Goal: Navigation & Orientation: Find specific page/section

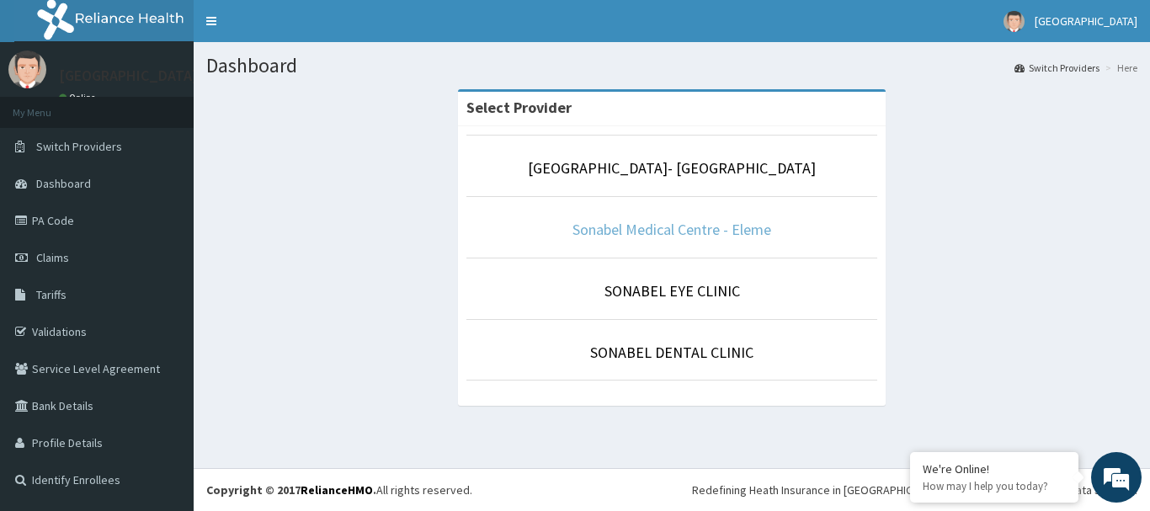
click at [614, 228] on link "Sonabel Medical Centre - Eleme" at bounding box center [672, 229] width 199 height 19
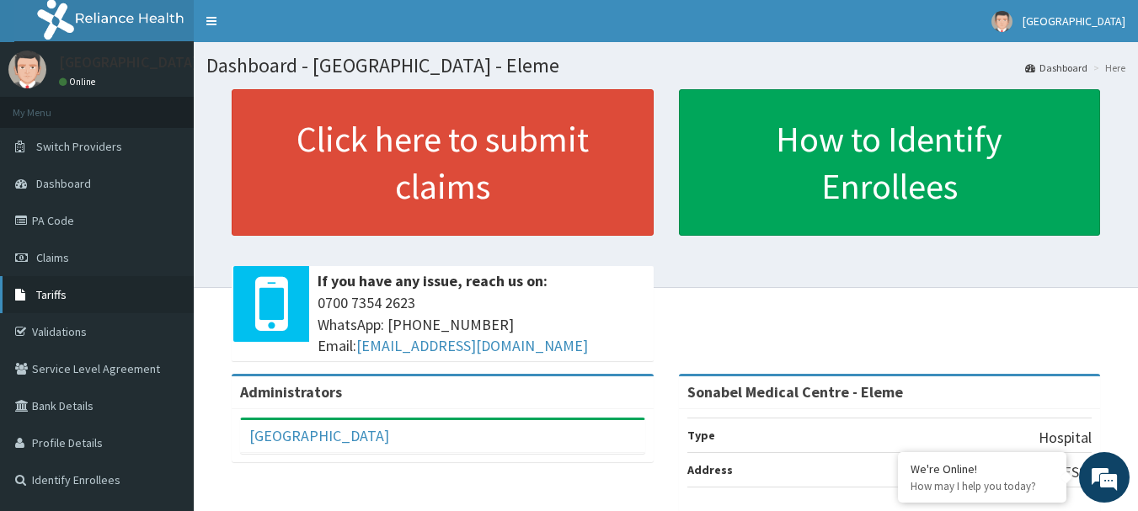
click at [75, 296] on link "Tariffs" at bounding box center [97, 294] width 194 height 37
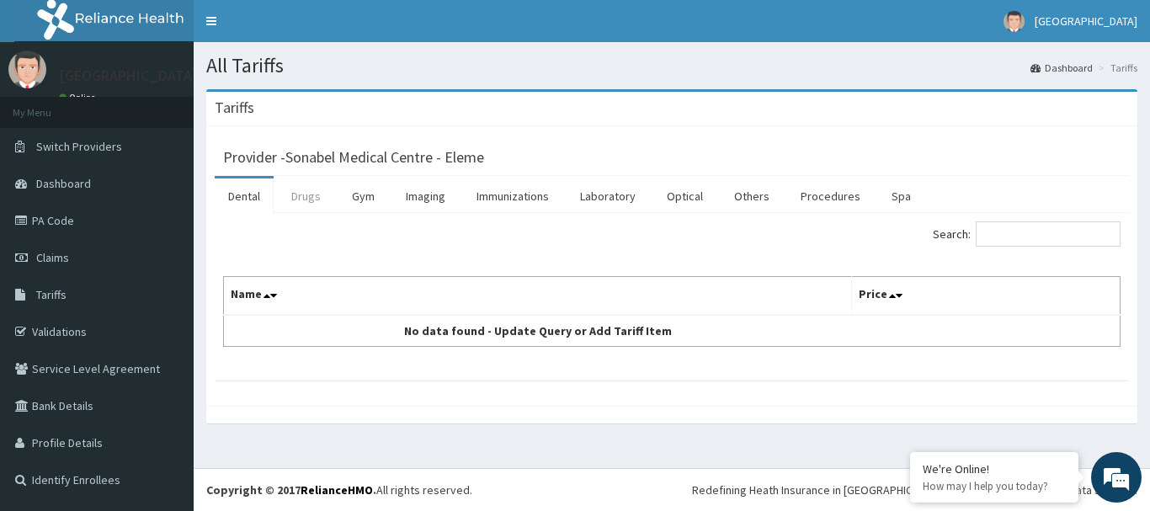
click at [313, 187] on link "Drugs" at bounding box center [306, 196] width 56 height 35
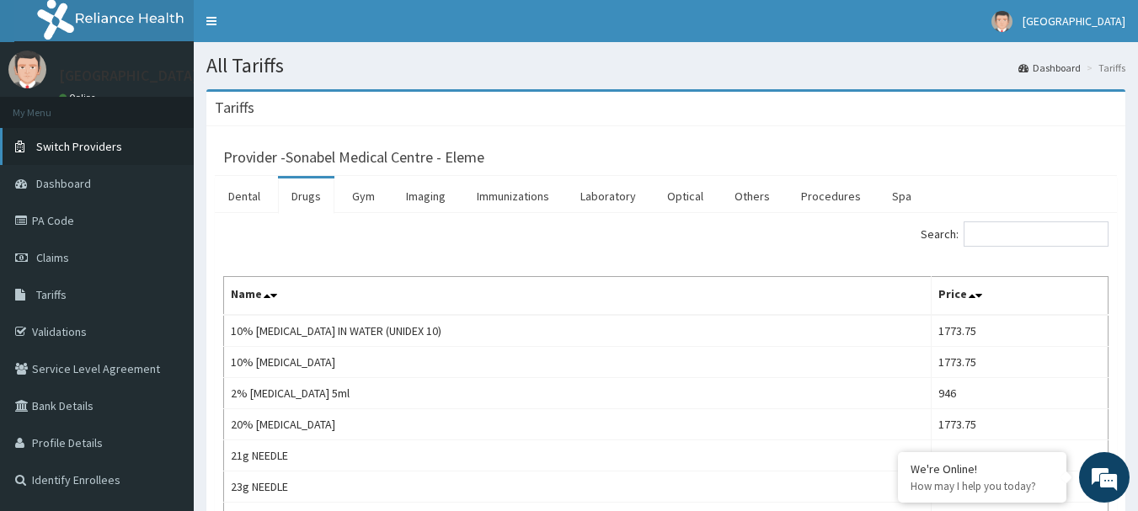
click at [99, 145] on span "Switch Providers" at bounding box center [79, 146] width 86 height 15
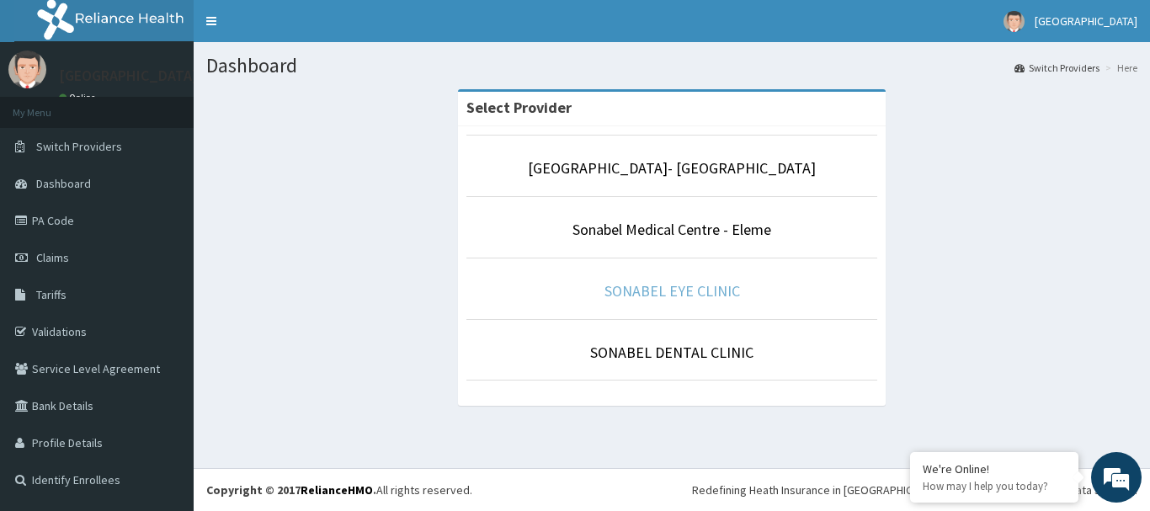
click at [697, 285] on link "SONABEL EYE CLINIC" at bounding box center [673, 290] width 136 height 19
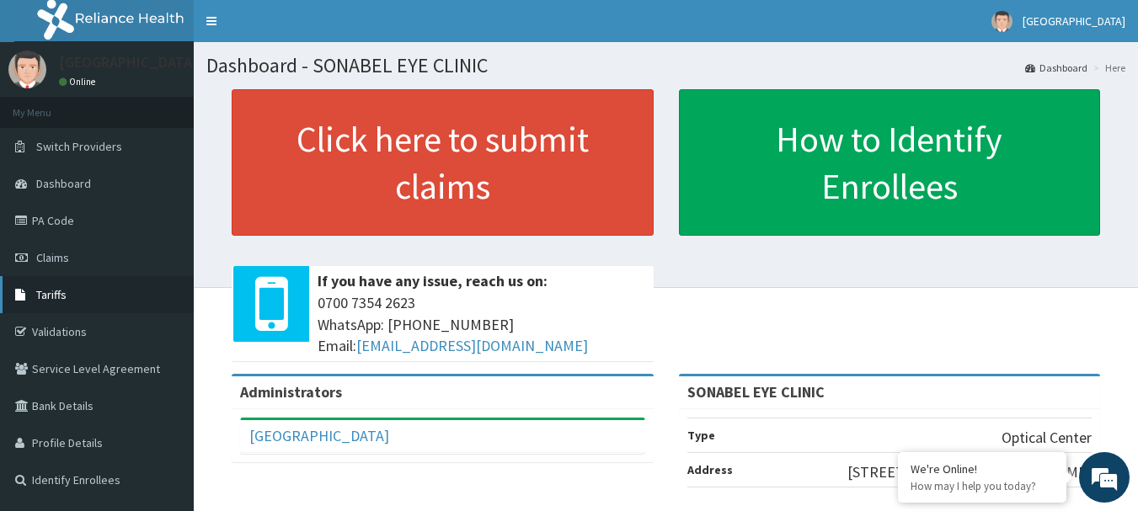
click at [66, 296] on span "Tariffs" at bounding box center [51, 294] width 30 height 15
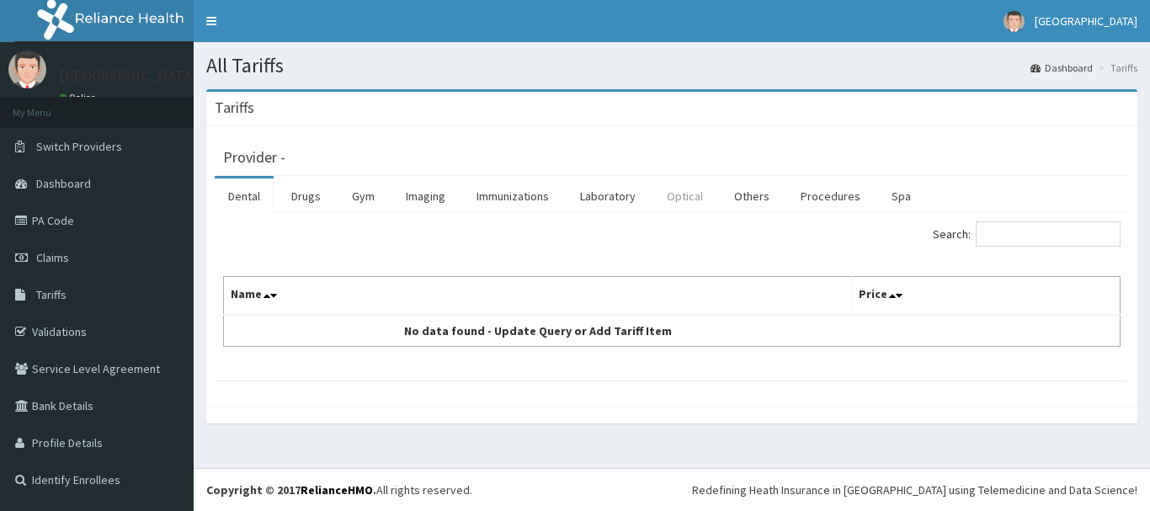
click at [682, 200] on link "Optical" at bounding box center [684, 196] width 63 height 35
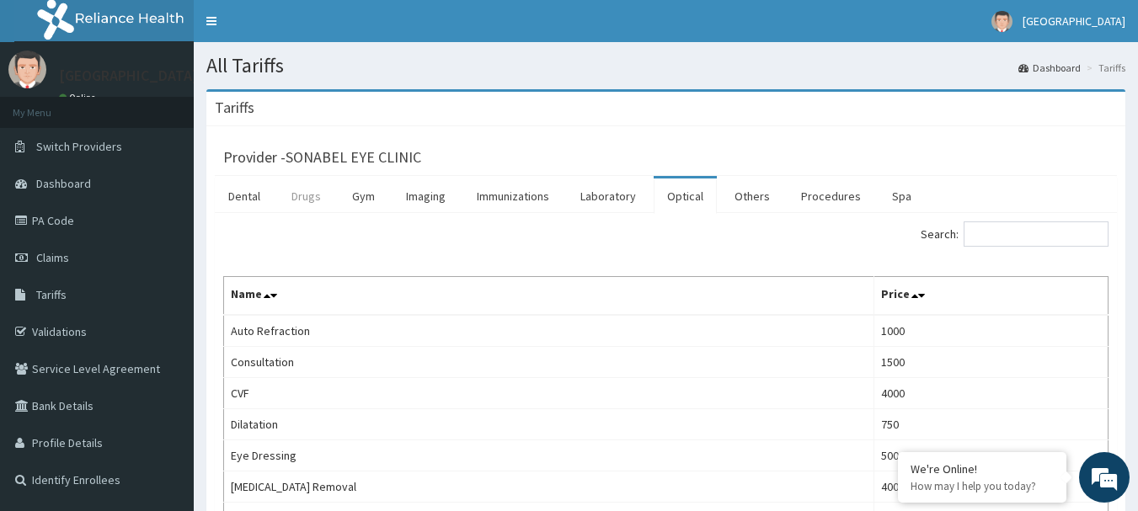
click at [319, 211] on link "Drugs" at bounding box center [306, 196] width 56 height 35
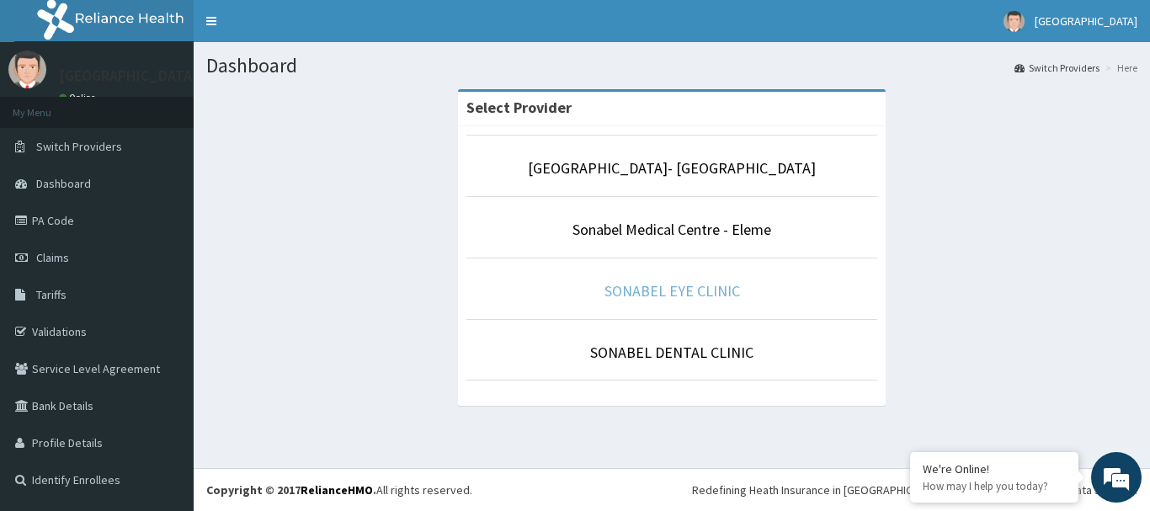
click at [637, 287] on link "SONABEL EYE CLINIC" at bounding box center [673, 290] width 136 height 19
click at [637, 288] on link "SONABEL EYE CLINIC" at bounding box center [673, 290] width 136 height 19
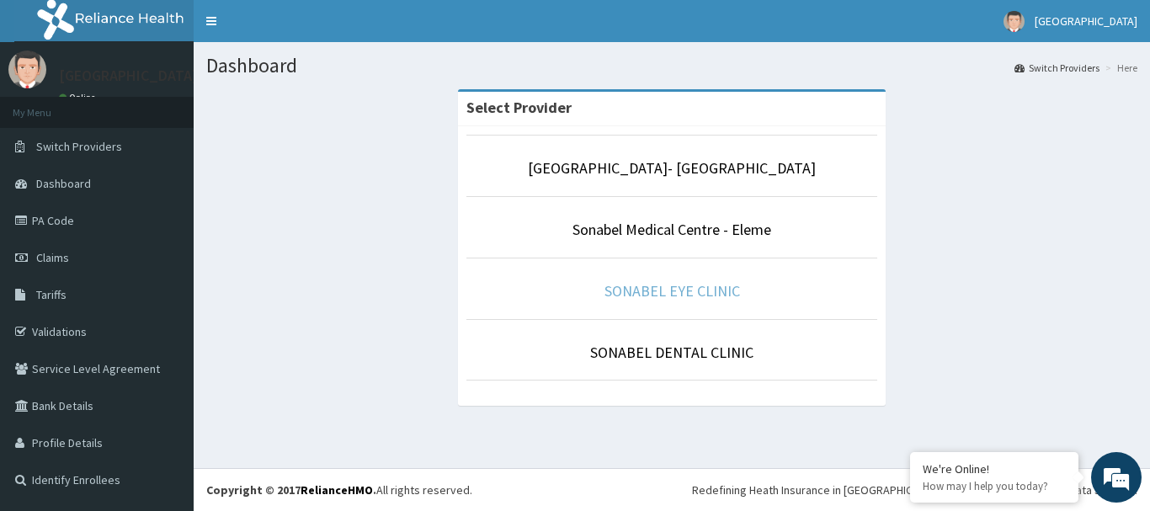
click at [637, 288] on link "SONABEL EYE CLINIC" at bounding box center [673, 290] width 136 height 19
